Goal: Task Accomplishment & Management: Use online tool/utility

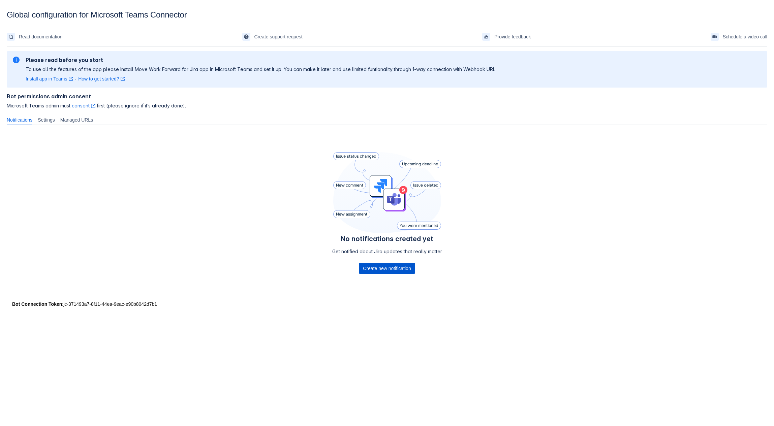
click at [370, 267] on span "Create new notification" at bounding box center [387, 268] width 48 height 11
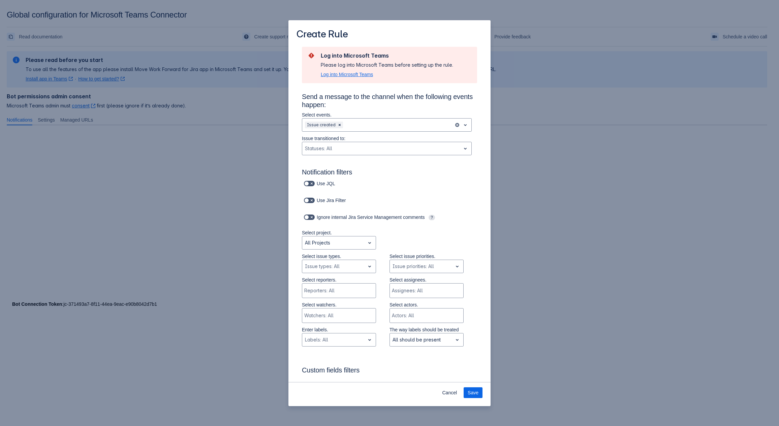
click at [333, 75] on span "Log into Microsoft Teams" at bounding box center [347, 74] width 52 height 7
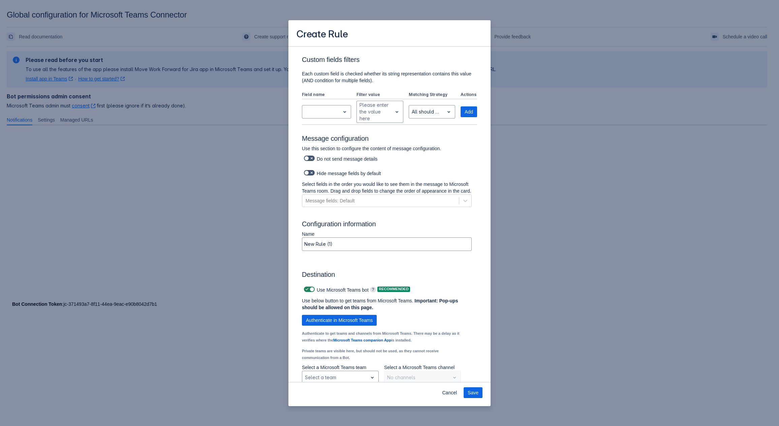
scroll to position [320, 0]
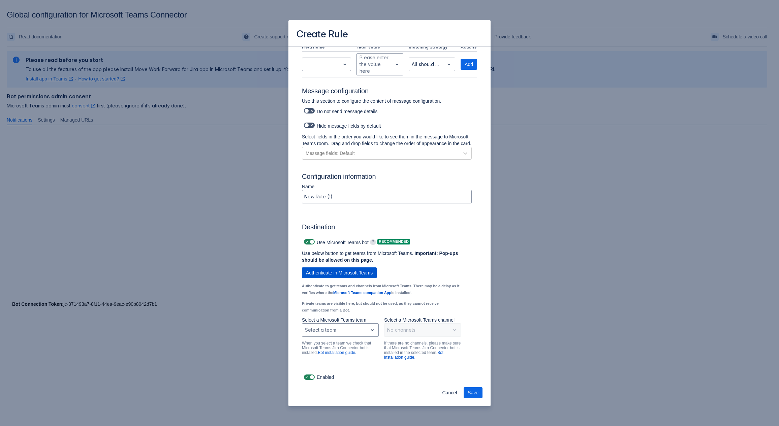
click at [339, 273] on span "Authenticate in Microsoft Teams" at bounding box center [339, 272] width 67 height 11
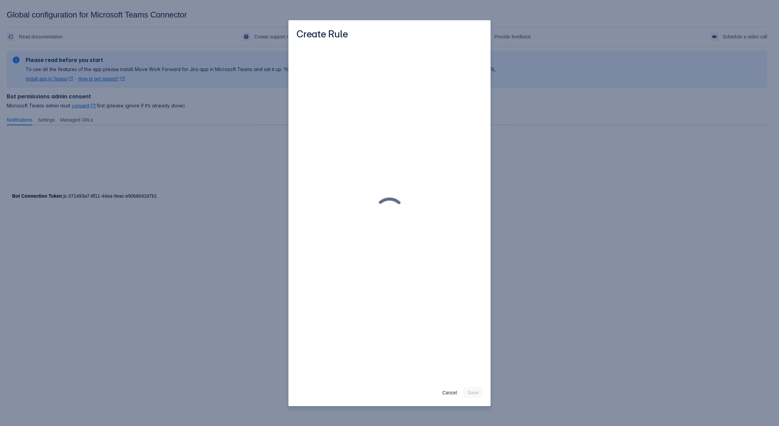
scroll to position [0, 0]
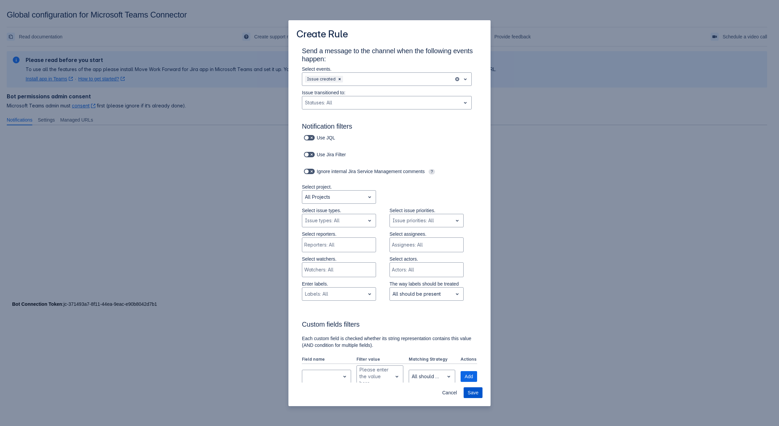
click at [475, 393] on span "Save" at bounding box center [473, 392] width 11 height 11
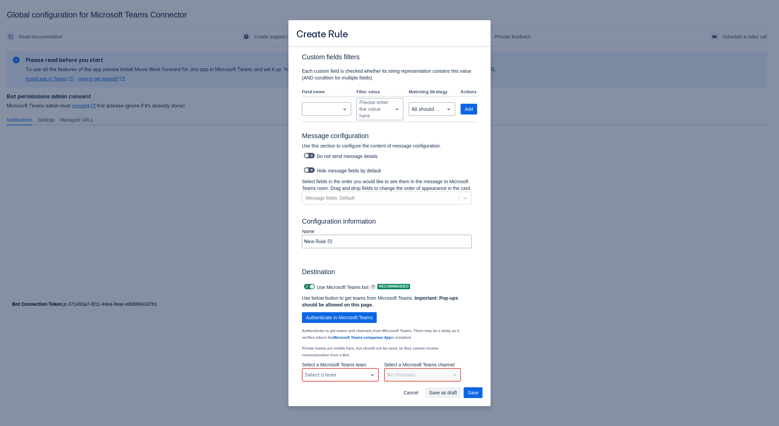
scroll to position [326, 0]
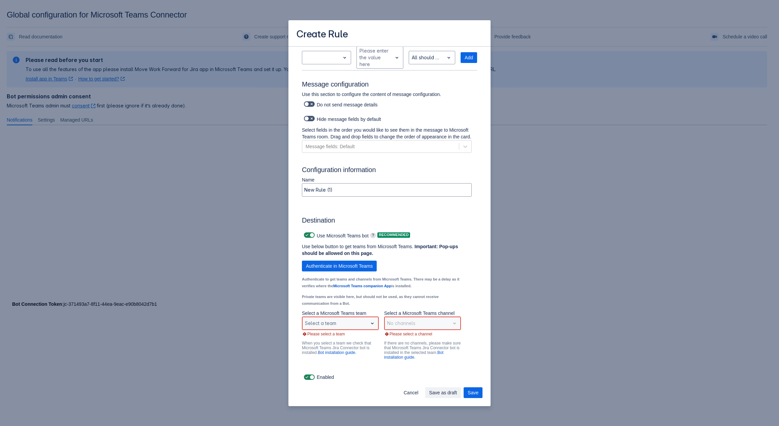
click at [376, 327] on div "Scrollable content" at bounding box center [373, 323] width 11 height 13
click at [349, 299] on div "Sales and Marketing" at bounding box center [340, 295] width 77 height 11
click at [394, 328] on div "Select a channel" at bounding box center [416, 323] width 65 height 11
click at [403, 309] on div "Monthly Reports" at bounding box center [422, 306] width 77 height 11
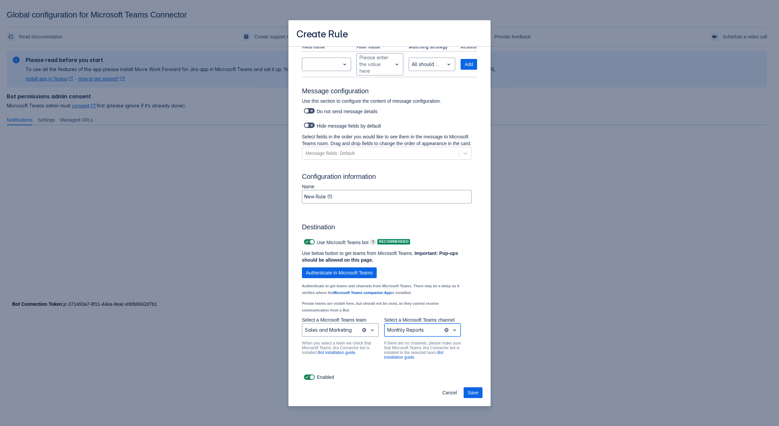
scroll to position [320, 0]
click at [473, 389] on span "Save" at bounding box center [473, 392] width 11 height 11
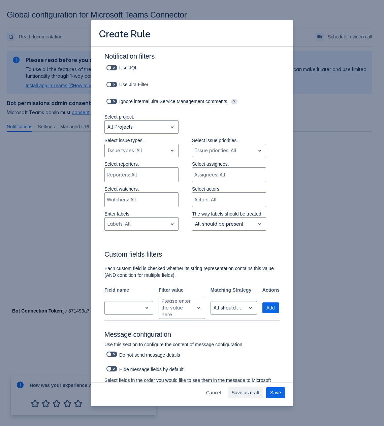
scroll to position [135, 0]
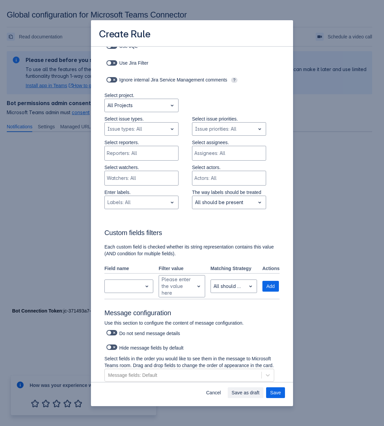
drag, startPoint x: 280, startPoint y: 392, endPoint x: 246, endPoint y: 349, distance: 55.0
click at [280, 392] on span "Save" at bounding box center [275, 392] width 11 height 11
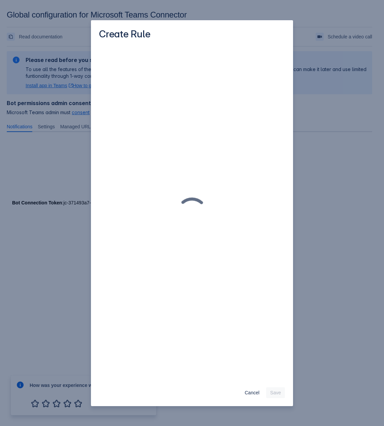
scroll to position [0, 0]
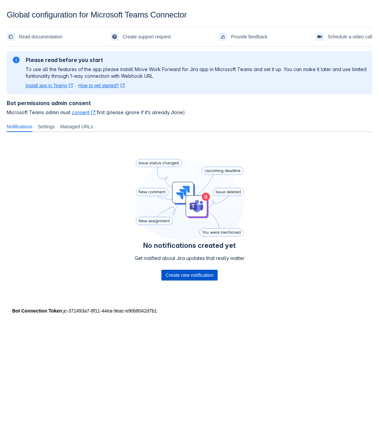
click at [183, 280] on span "Create new notification" at bounding box center [189, 275] width 48 height 11
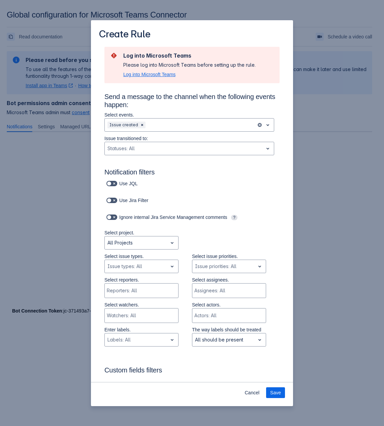
click at [150, 77] on span "Log into Microsoft Teams" at bounding box center [149, 74] width 52 height 7
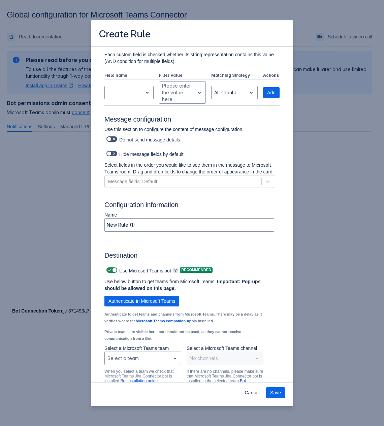
scroll to position [320, 0]
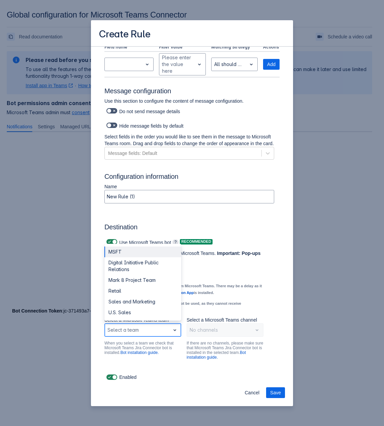
click at [151, 333] on div "Scrollable content" at bounding box center [137, 330] width 60 height 8
click at [138, 266] on div "Digital Initiative Public Relations" at bounding box center [142, 266] width 77 height 18
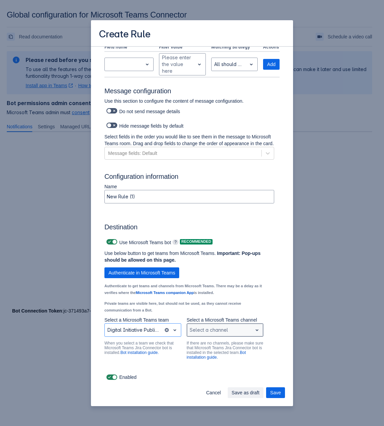
click at [206, 334] on div "Scrollable content" at bounding box center [220, 330] width 60 height 8
click at [201, 314] on div "General" at bounding box center [225, 312] width 77 height 11
click at [278, 392] on span "Save" at bounding box center [275, 392] width 11 height 11
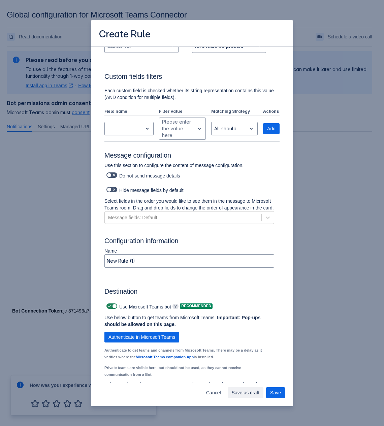
scroll to position [363, 0]
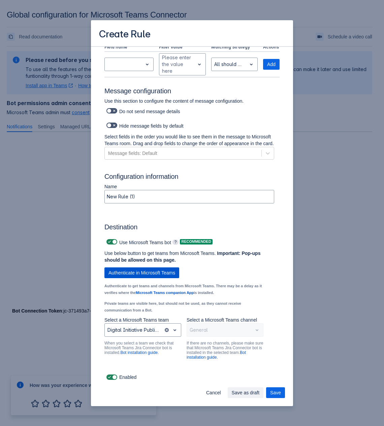
click at [163, 274] on span "Authenticate in Microsoft Teams" at bounding box center [141, 272] width 67 height 11
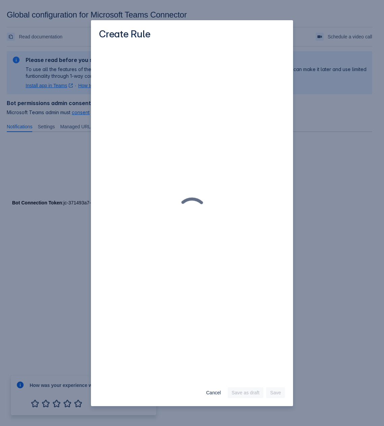
scroll to position [0, 0]
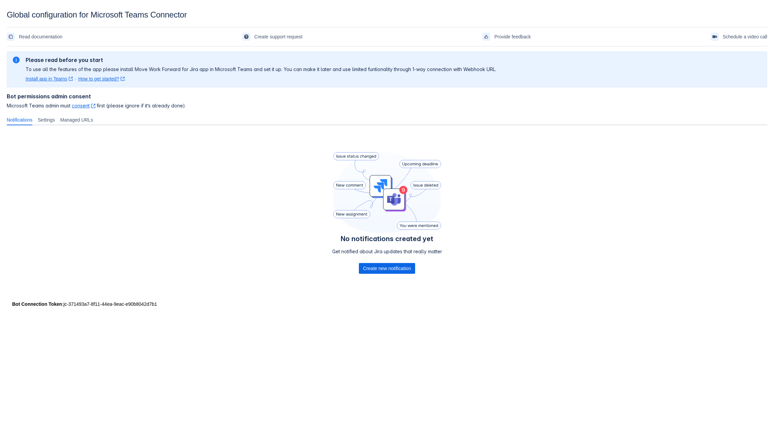
click at [386, 274] on div "No notifications created yet Get notified about Jira updates that really matter…" at bounding box center [387, 214] width 110 height 124
click at [381, 270] on span "Create new notification" at bounding box center [387, 268] width 48 height 11
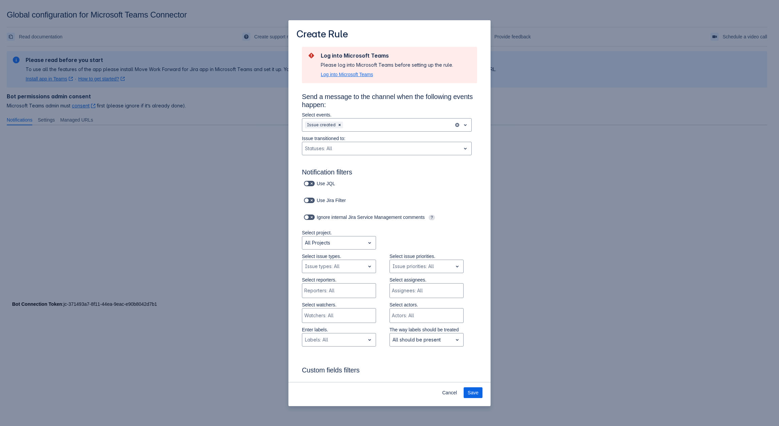
click at [330, 76] on span "Log into Microsoft Teams" at bounding box center [347, 74] width 52 height 7
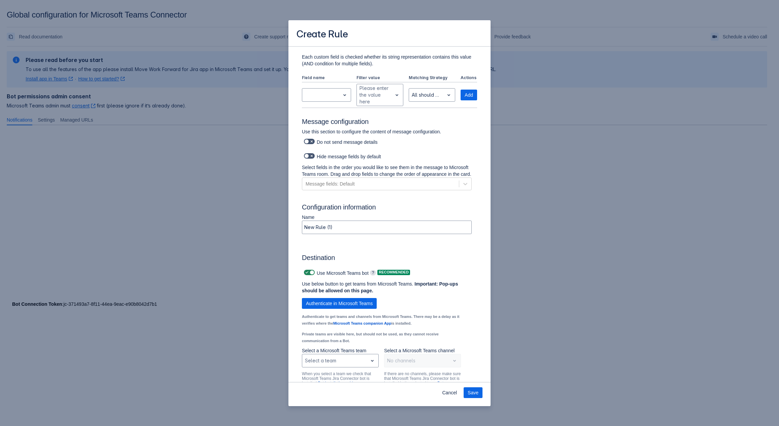
scroll to position [320, 0]
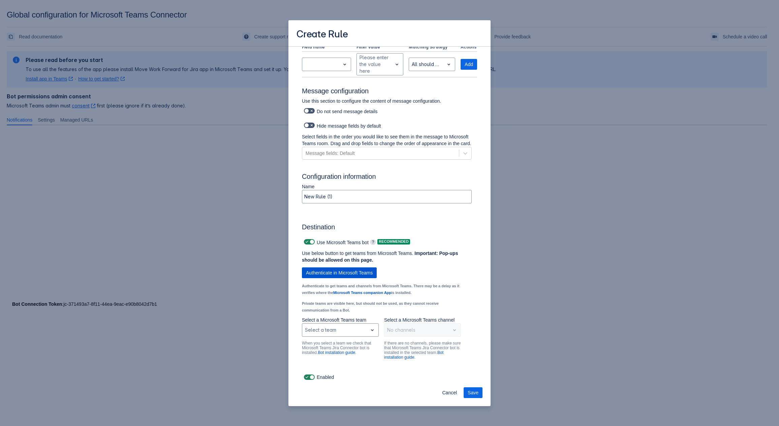
click at [377, 272] on button "Authenticate in Microsoft Teams" at bounding box center [339, 272] width 75 height 11
click at [477, 396] on span "Save" at bounding box center [473, 392] width 11 height 11
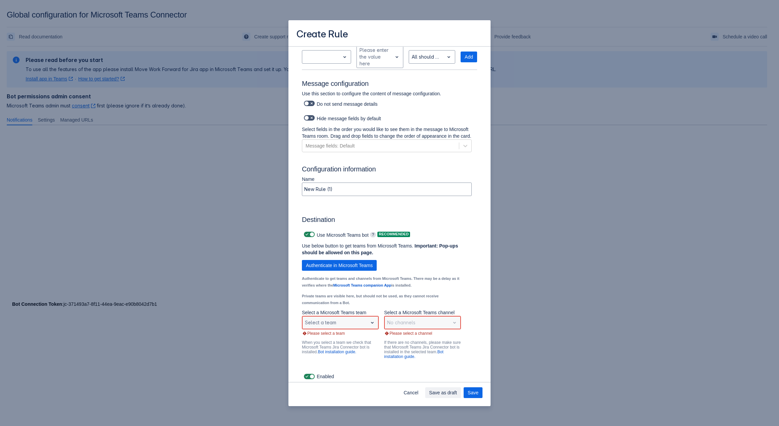
click at [342, 327] on div "Scrollable content" at bounding box center [335, 323] width 60 height 8
click at [338, 300] on div "Sales and Marketing" at bounding box center [340, 294] width 77 height 11
click at [409, 327] on div "Scrollable content" at bounding box center [417, 323] width 60 height 8
click at [410, 308] on div "Monthly Reports" at bounding box center [422, 305] width 77 height 11
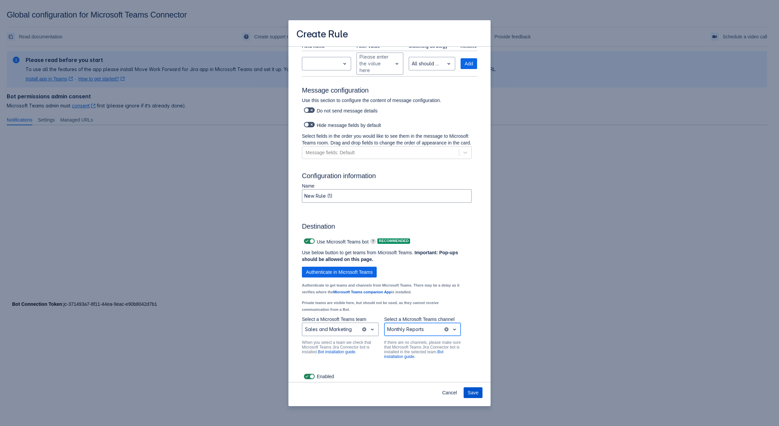
click at [477, 397] on span "Save" at bounding box center [473, 392] width 11 height 11
